Goal: Task Accomplishment & Management: Manage account settings

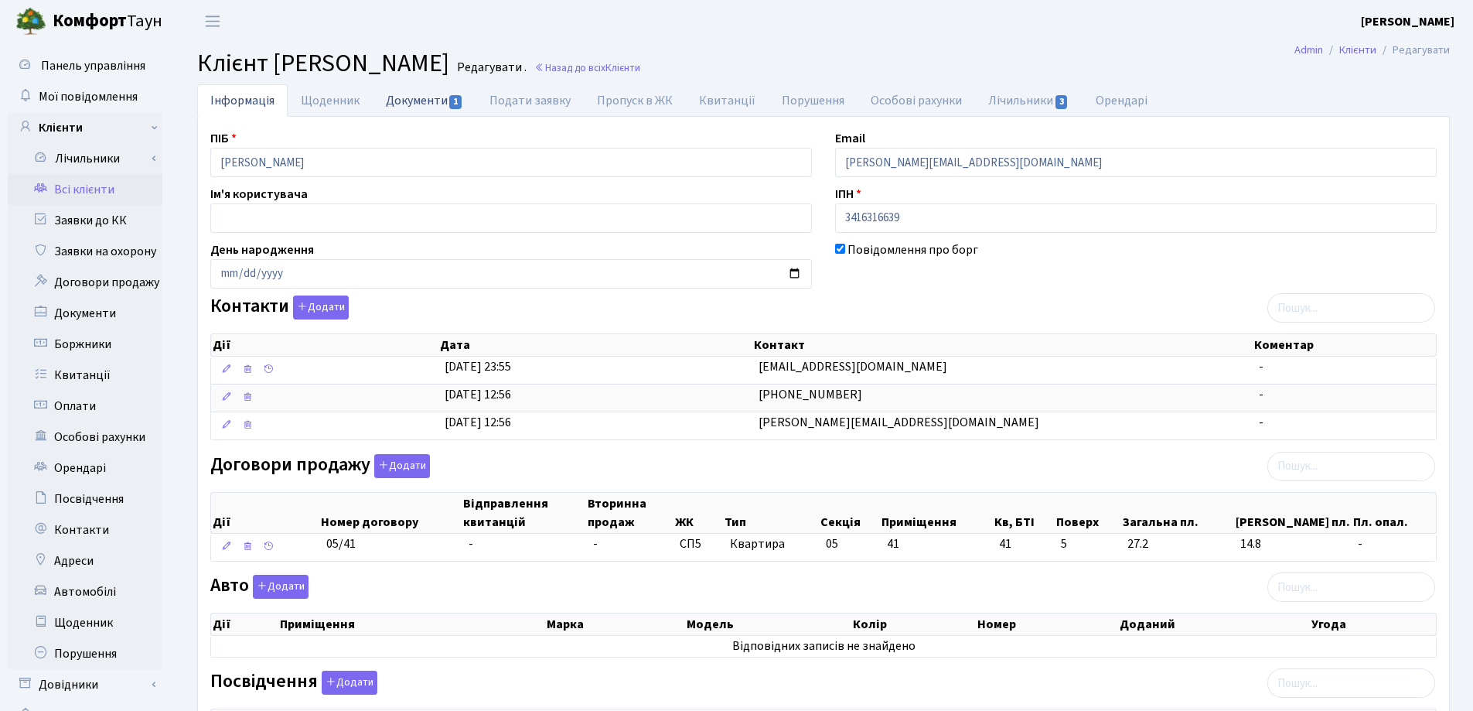
click at [411, 104] on link "Документи 1" at bounding box center [425, 100] width 104 height 32
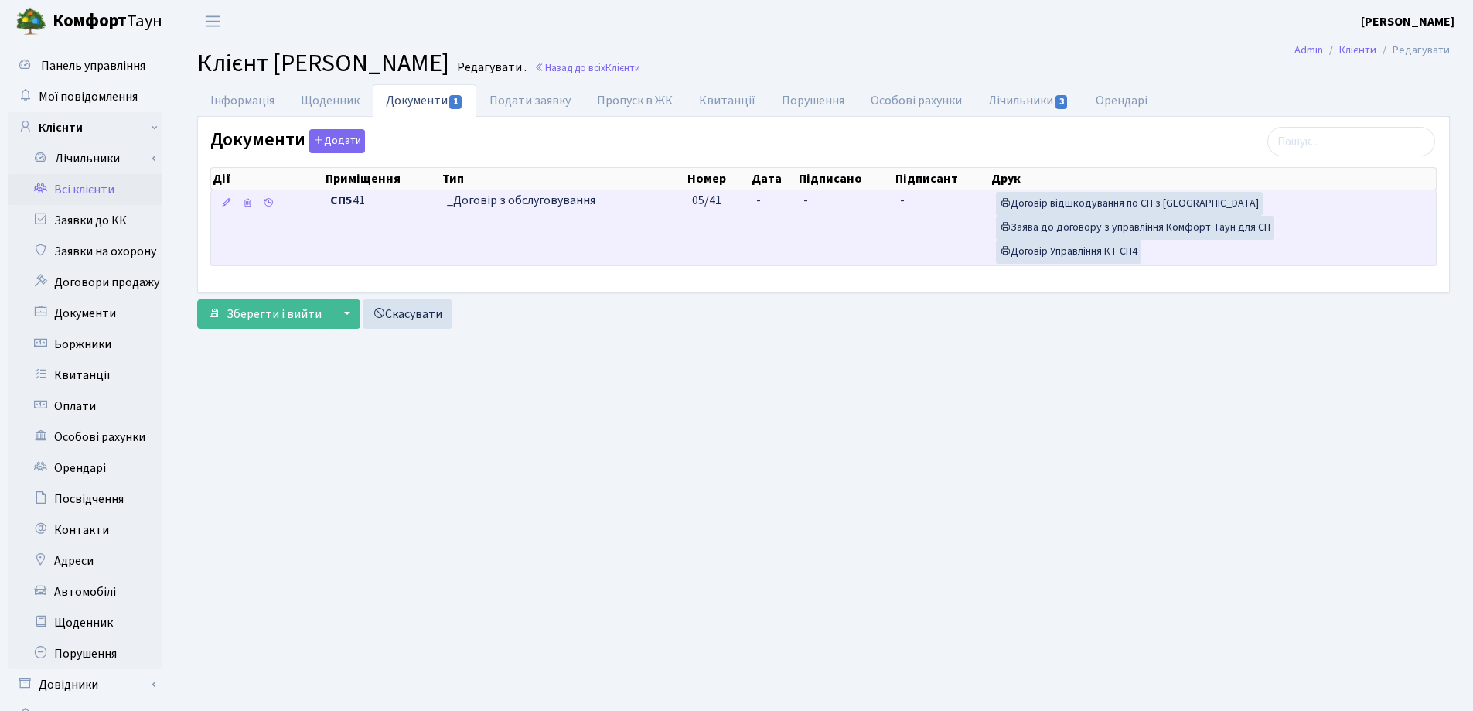
click at [766, 199] on td "-" at bounding box center [773, 227] width 47 height 75
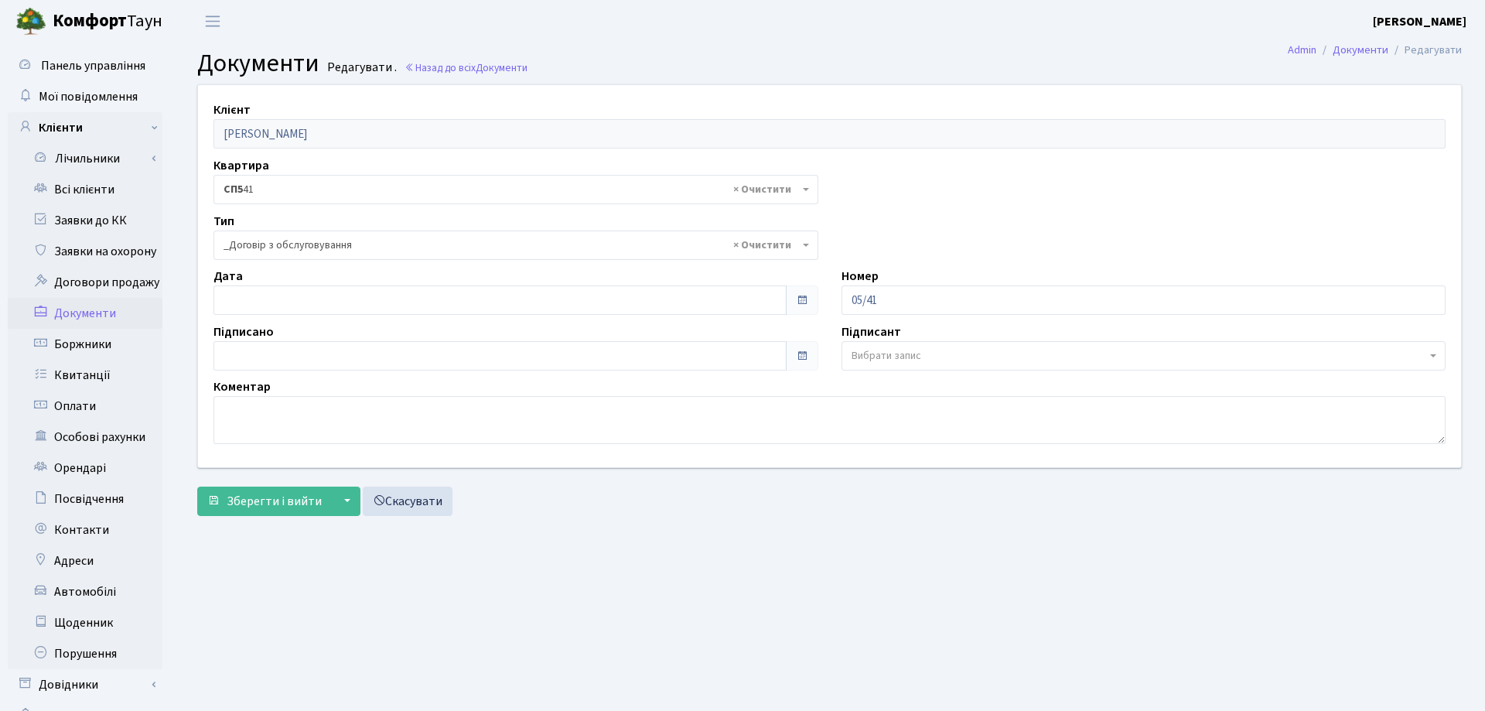
select select "289"
type input "15.08.2025"
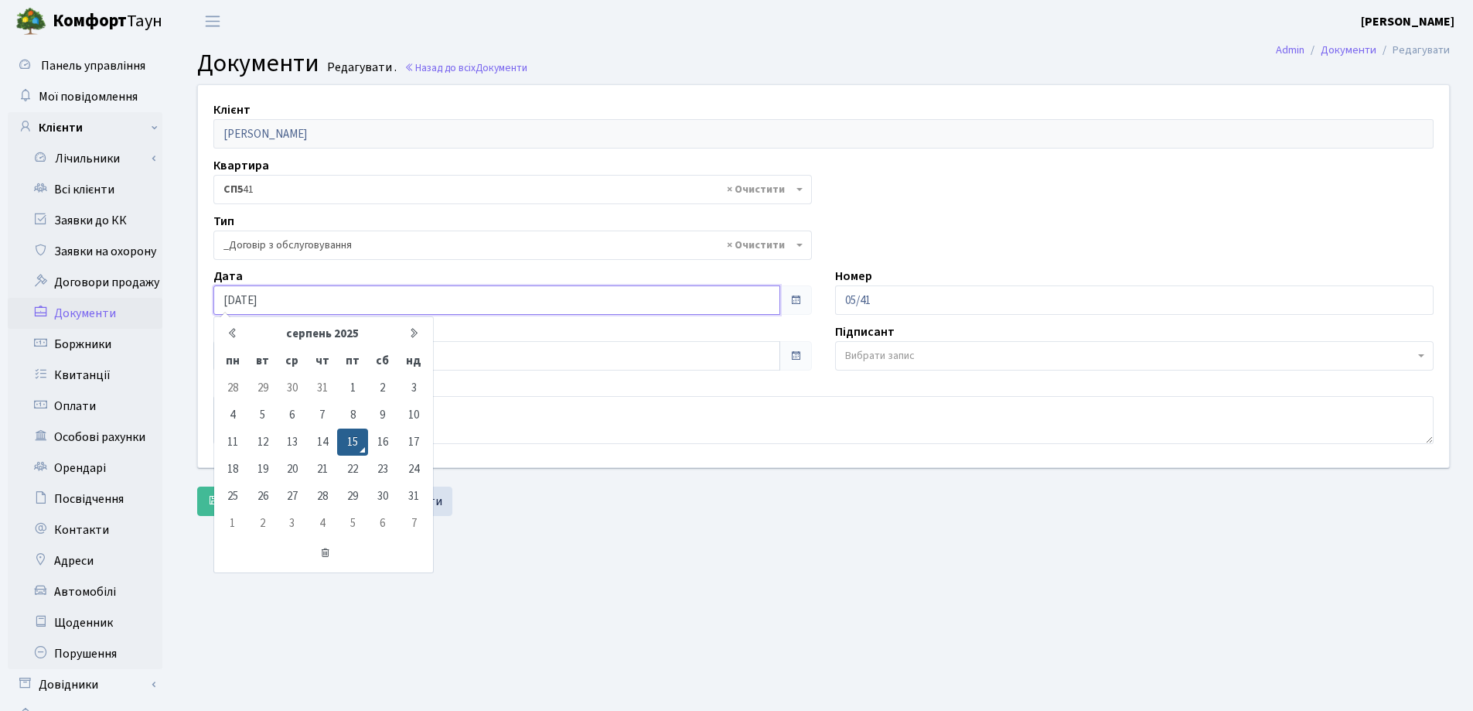
click at [365, 287] on input "15.08.2025" at bounding box center [496, 299] width 567 height 29
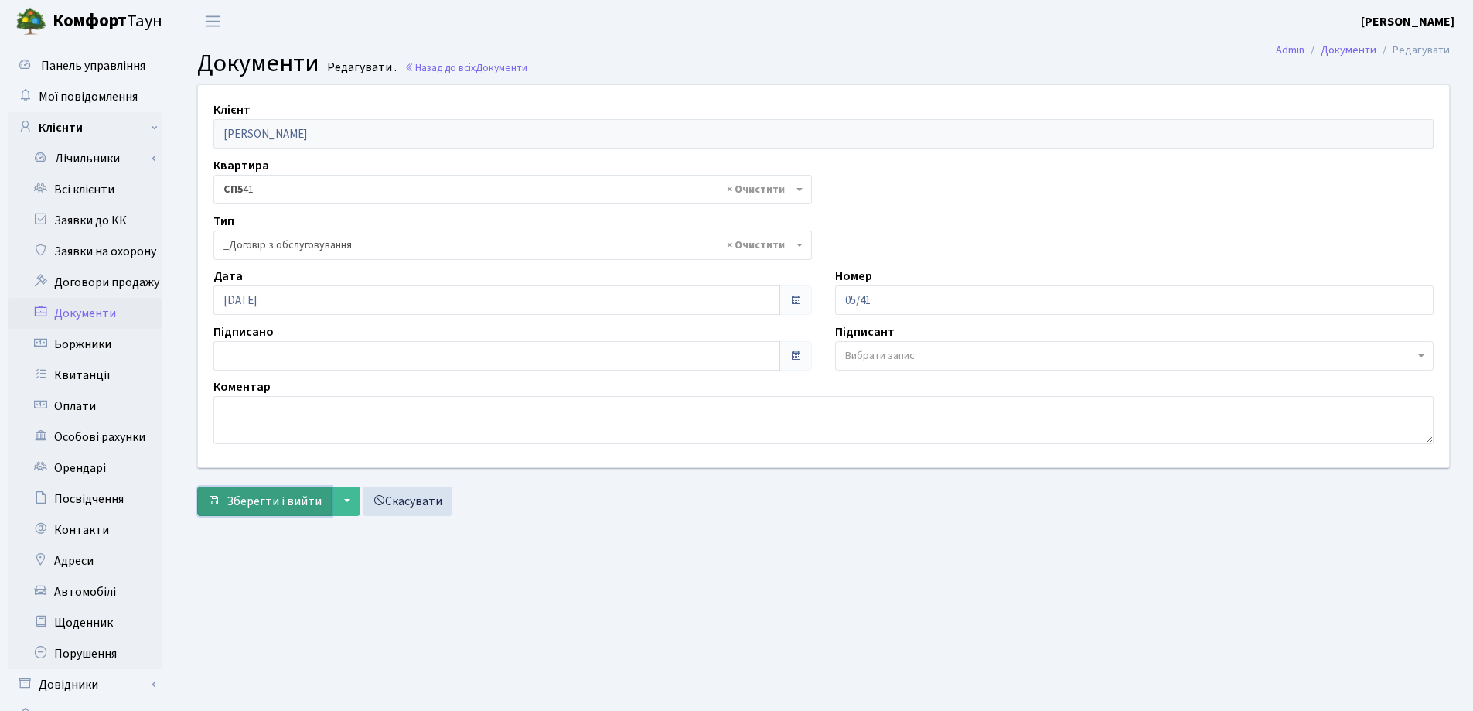
click at [283, 498] on span "Зберегти і вийти" at bounding box center [274, 501] width 95 height 17
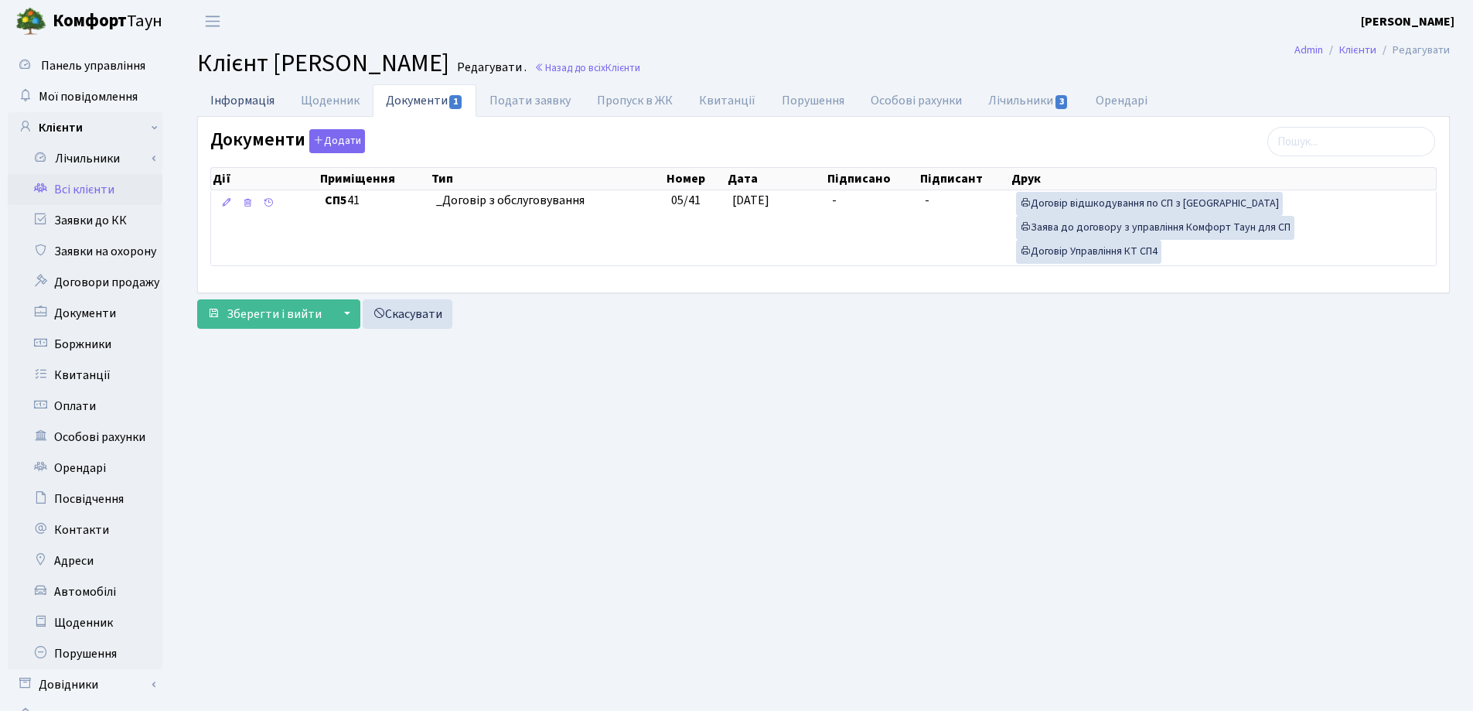
click at [237, 97] on link "Інформація" at bounding box center [242, 100] width 90 height 32
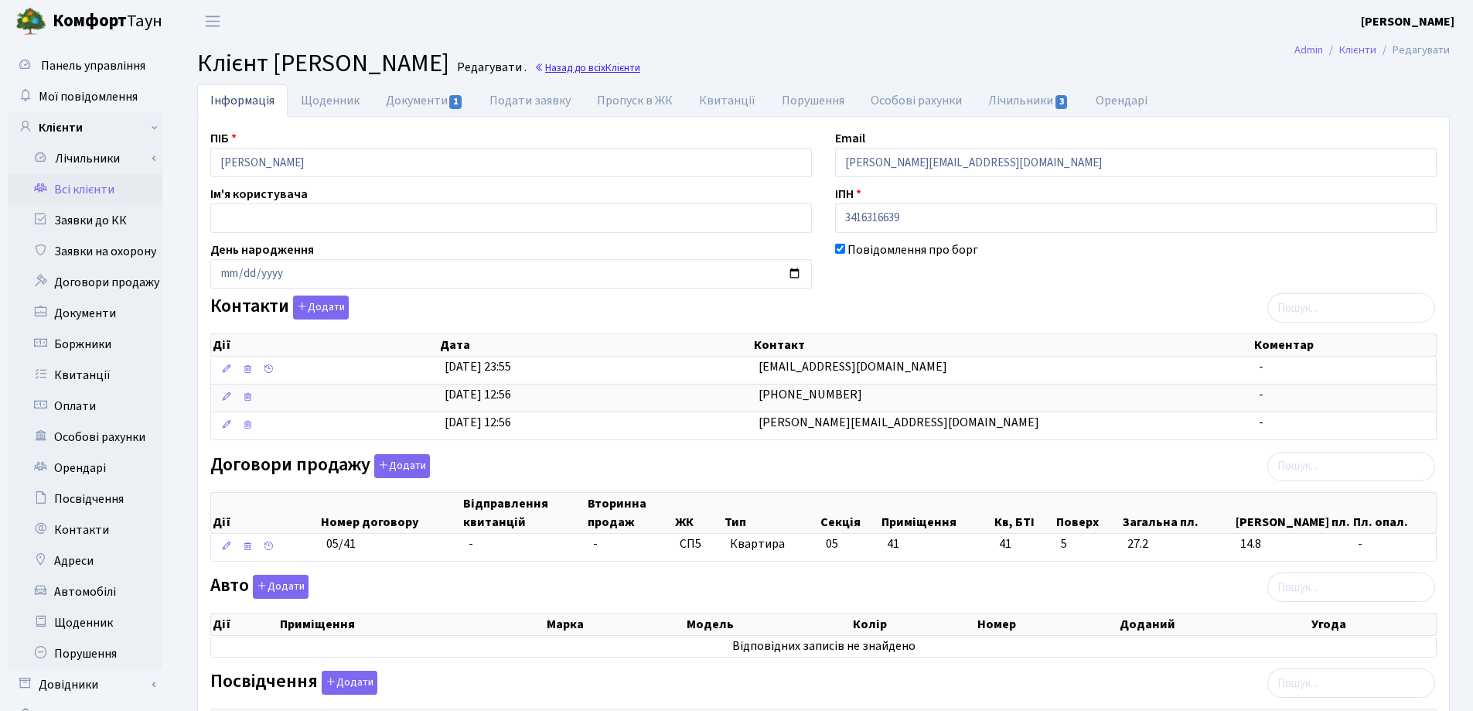
click at [640, 66] on link "Назад до всіх Клієнти" at bounding box center [587, 67] width 106 height 15
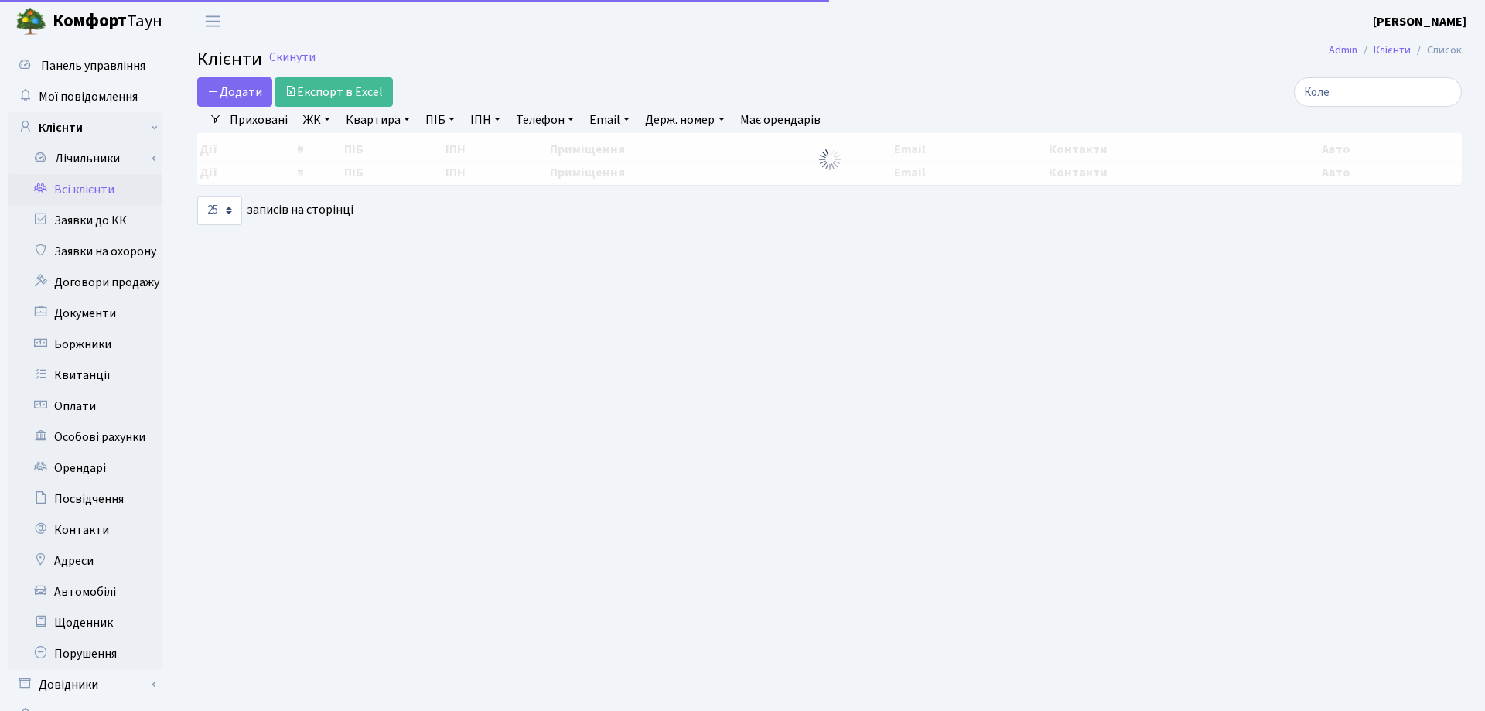
select select "25"
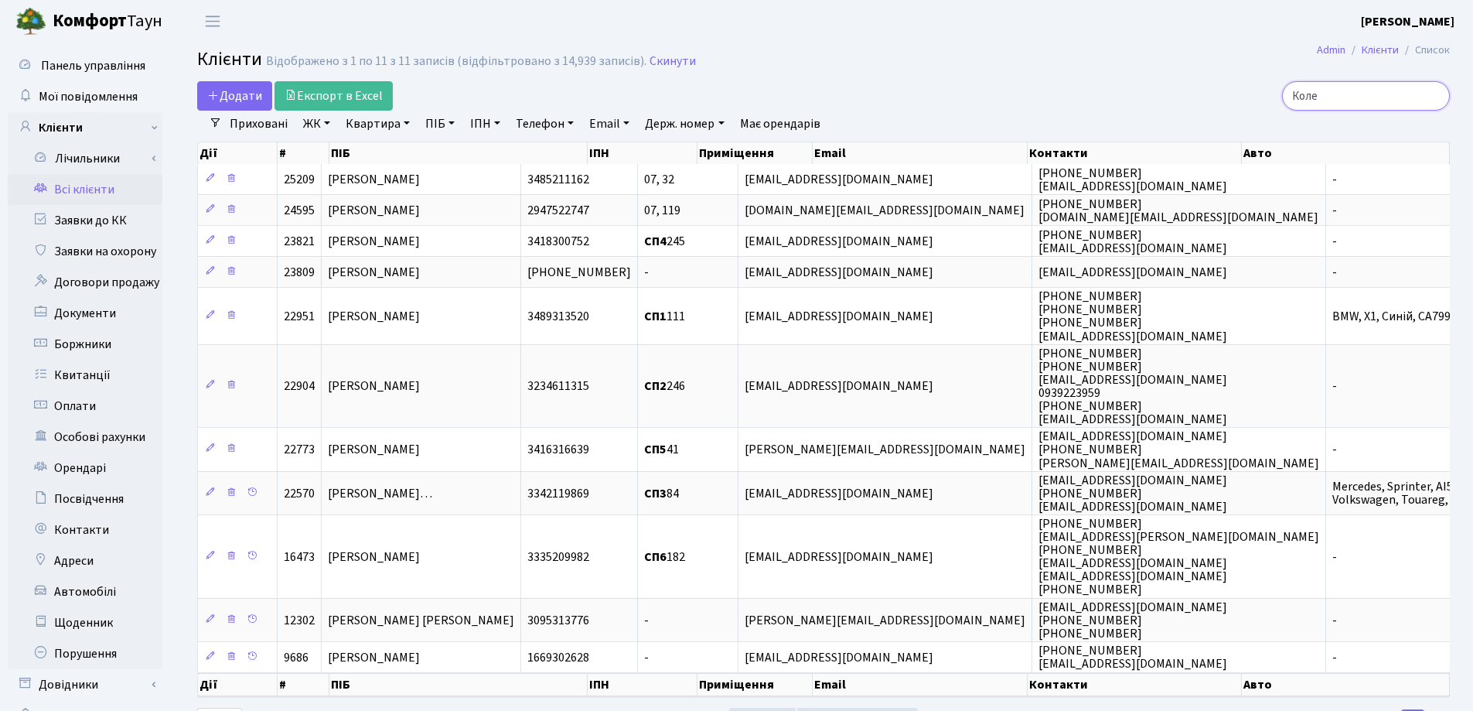
click at [1427, 97] on input "Коле" at bounding box center [1366, 95] width 168 height 29
click at [1431, 96] on input "Коле" at bounding box center [1366, 95] width 168 height 29
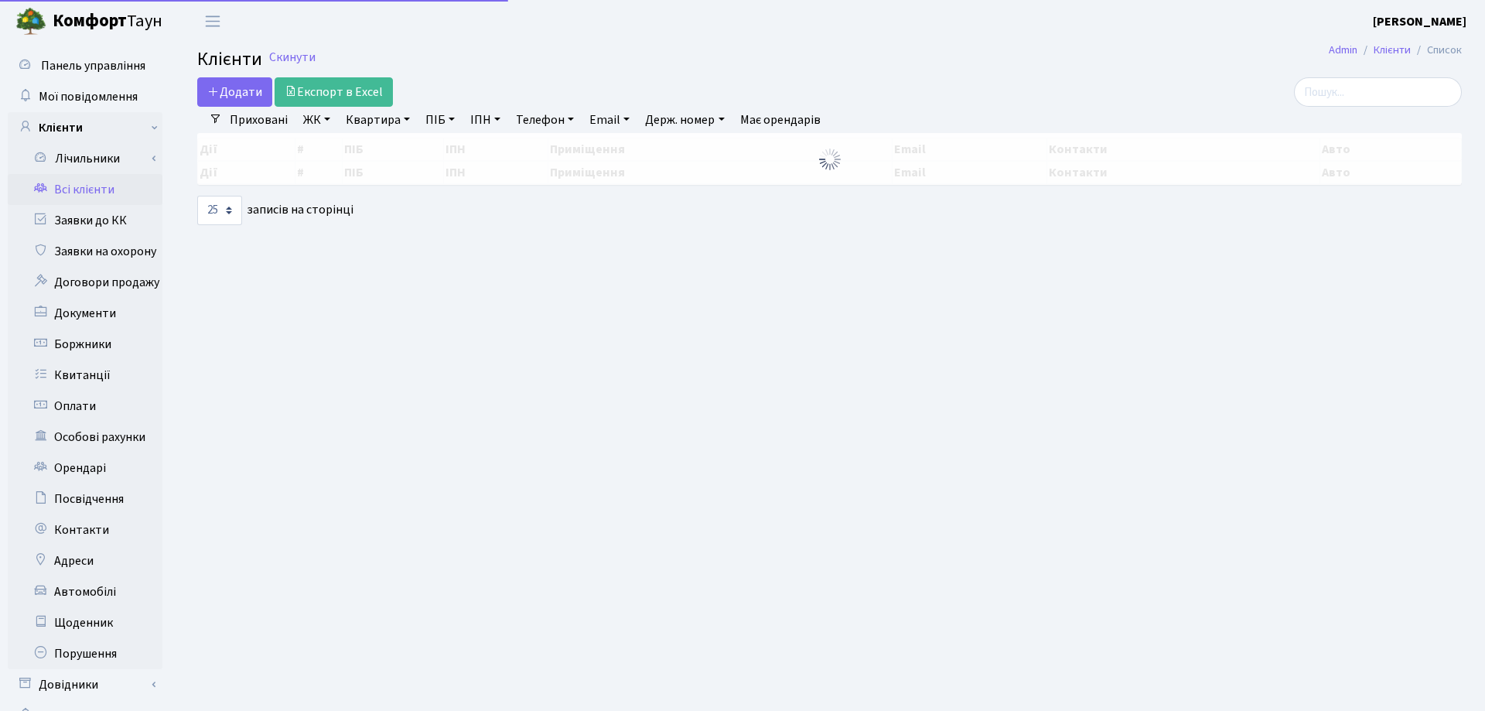
select select "25"
